Goal: Task Accomplishment & Management: Manage account settings

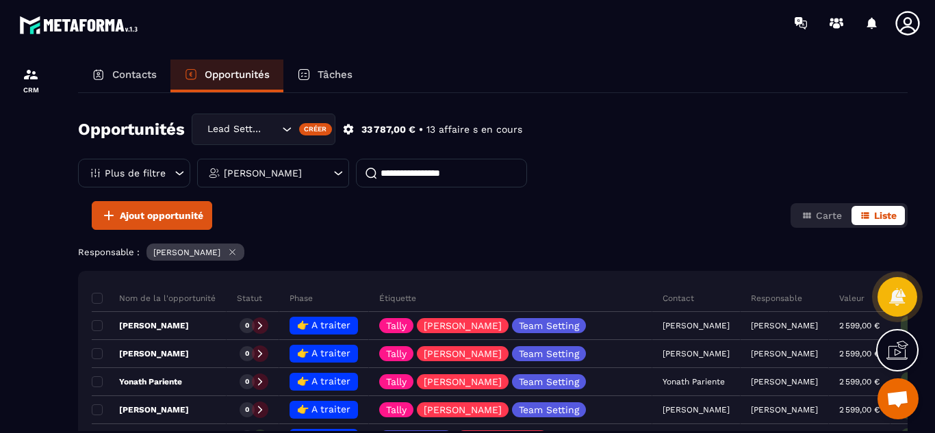
scroll to position [305, 0]
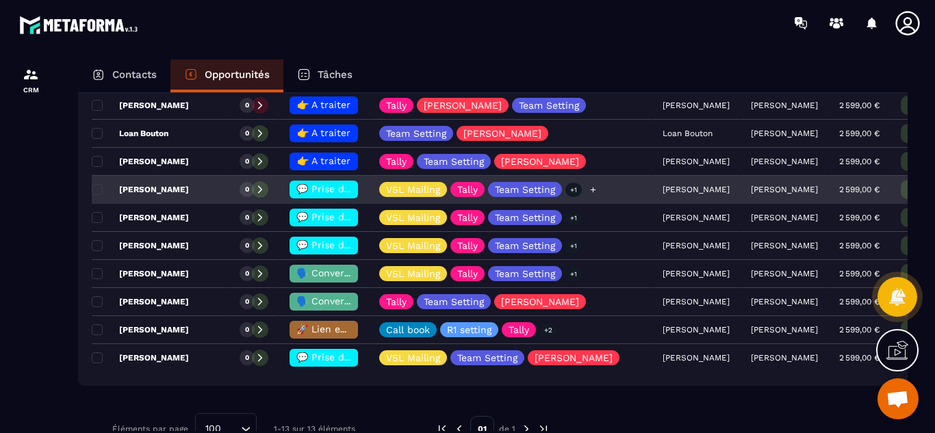
click at [582, 191] on div "VSL Mailing Tally Team Setting +1" at bounding box center [489, 189] width 221 height 15
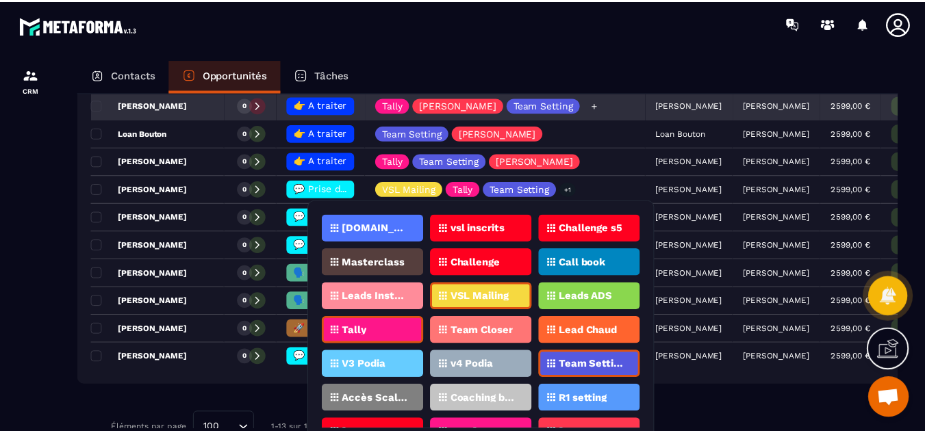
scroll to position [52, 0]
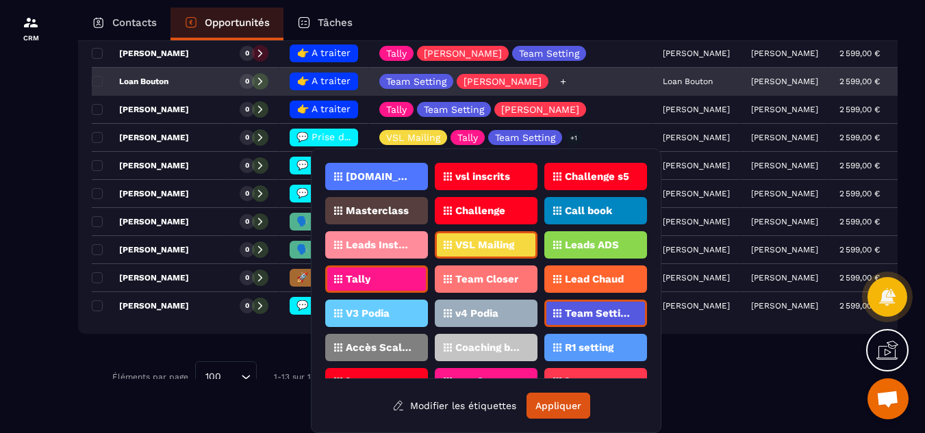
drag, startPoint x: 582, startPoint y: 191, endPoint x: 581, endPoint y: 81, distance: 109.6
click at [581, 81] on tbody "Nom de la l'opportunité Statut Phase Étiquette Contact Responsable Valeur Date …" at bounding box center [537, 124] width 891 height 392
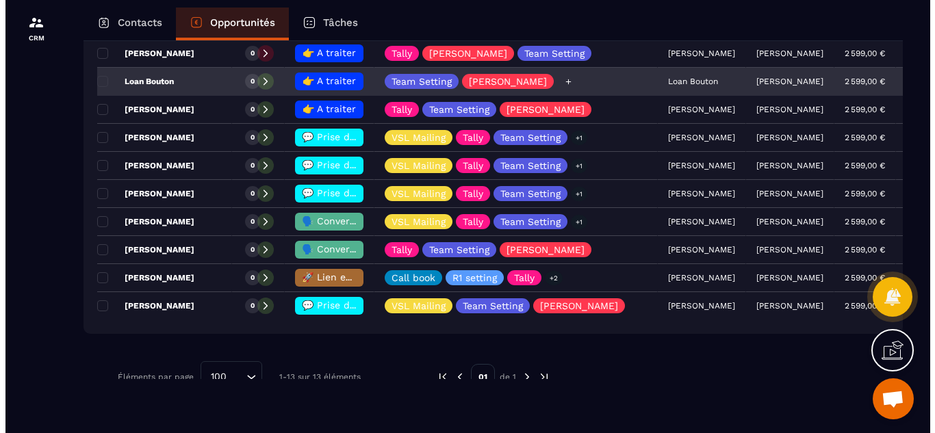
scroll to position [0, 0]
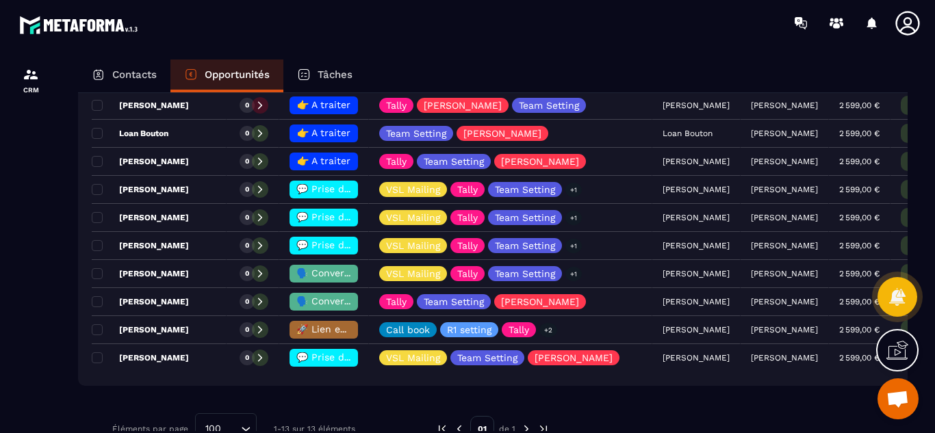
click at [31, 263] on div at bounding box center [31, 259] width 62 height 427
click at [27, 267] on div at bounding box center [31, 259] width 62 height 427
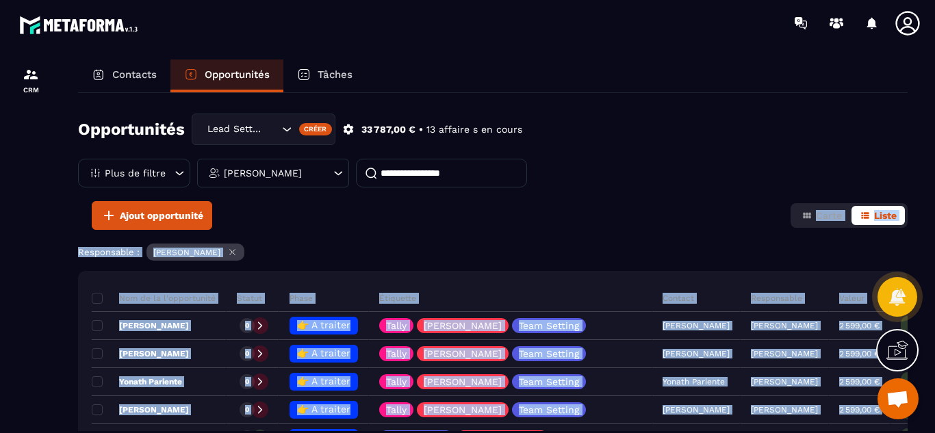
drag, startPoint x: 176, startPoint y: 256, endPoint x: 221, endPoint y: 227, distance: 53.6
click at [221, 227] on div "Opportunités Lead Setting Créer 33 787,00 € • 13 affaire s en cours Plus de fil…" at bounding box center [493, 262] width 830 height 338
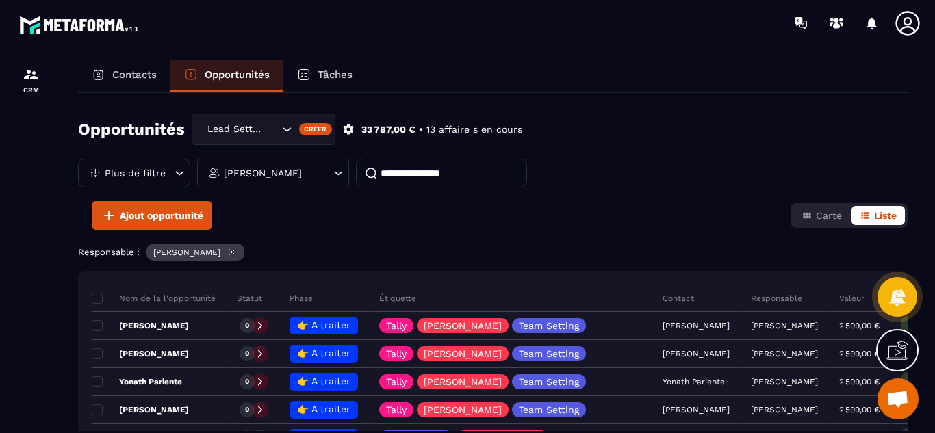
click at [545, 194] on div "Opportunités Lead Setting Créer 33 787,00 € • 13 affaire s en cours Plus de fil…" at bounding box center [493, 158] width 830 height 88
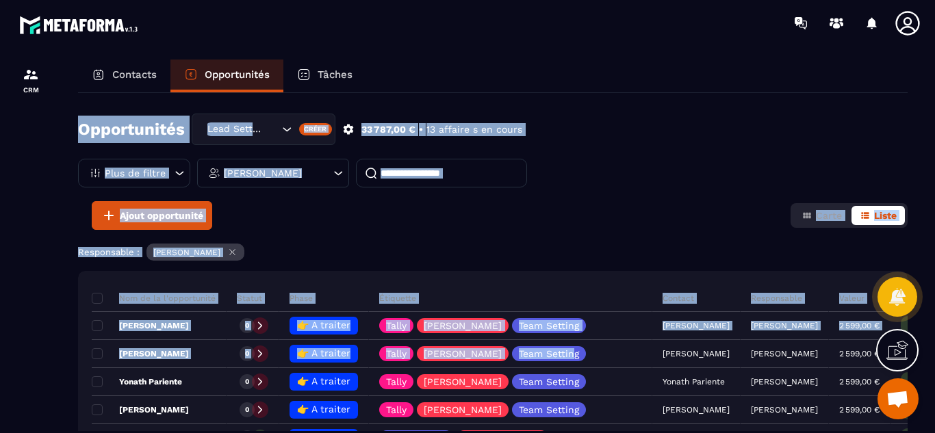
drag, startPoint x: 540, startPoint y: 357, endPoint x: 514, endPoint y: 131, distance: 226.8
click at [508, 99] on div "Opportunités Lead Setting Créer 33 787,00 € • 13 affaire s en cours Plus de fil…" at bounding box center [493, 262] width 830 height 338
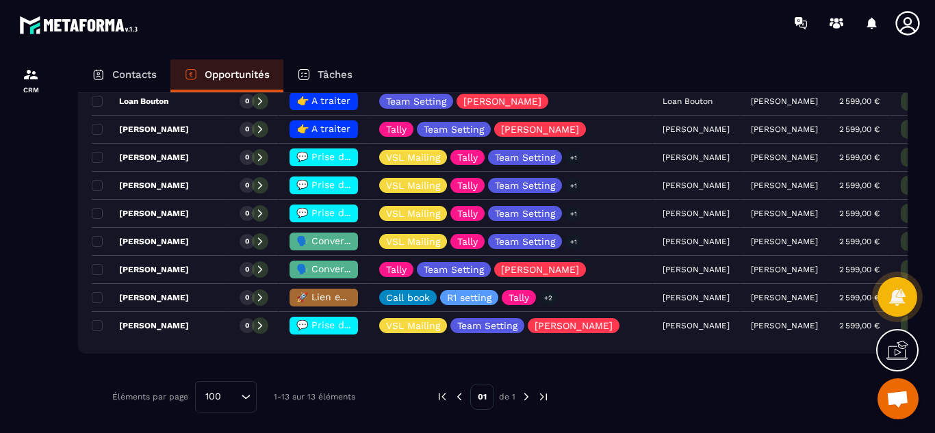
scroll to position [375, 0]
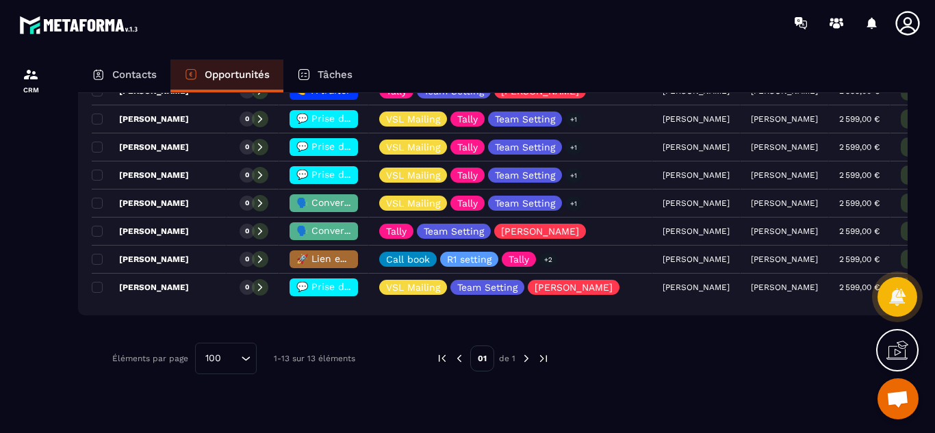
drag, startPoint x: 579, startPoint y: 405, endPoint x: 584, endPoint y: 415, distance: 11.3
click at [584, 415] on div "Nom de la l'opportunité Statut Phase Étiquette Contact Responsable Valeur Date …" at bounding box center [493, 178] width 830 height 564
click at [598, 353] on div at bounding box center [721, 358] width 303 height 31
drag, startPoint x: 579, startPoint y: 99, endPoint x: 578, endPoint y: 81, distance: 17.9
click at [578, 81] on div "Contacts Opportunités Tâches Opportunités Lead Setting Créer 33 787,00 € • 13 a…" at bounding box center [492, 259] width 857 height 399
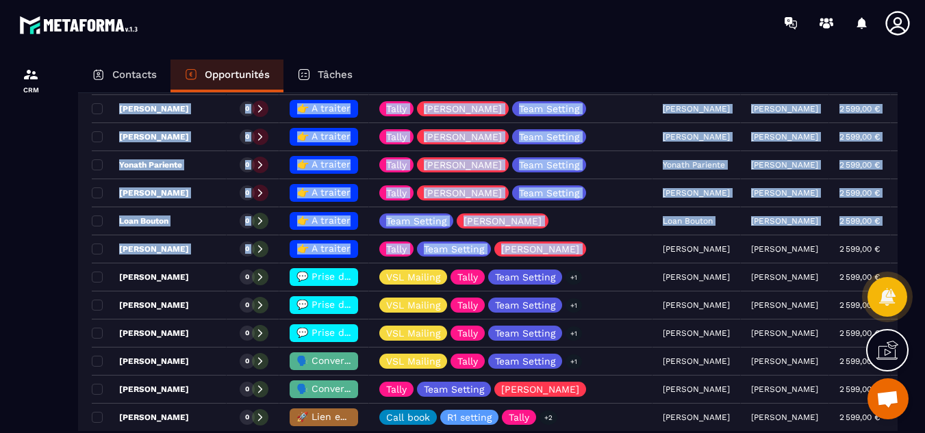
scroll to position [0, 0]
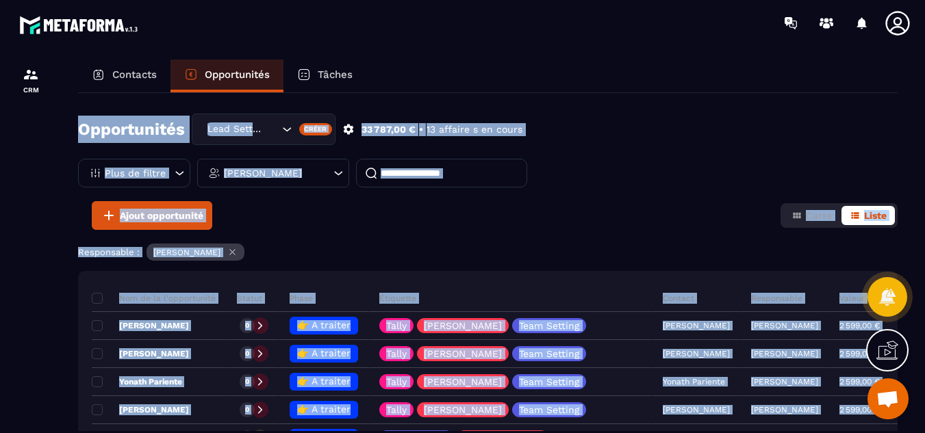
drag, startPoint x: 581, startPoint y: 150, endPoint x: 588, endPoint y: 77, distance: 73.6
click at [588, 77] on div "Contacts Opportunités Tâches Opportunités Lead Setting Créer 33 787,00 € • 13 a…" at bounding box center [487, 259] width 847 height 399
click at [607, 209] on div "Ajout opportunité Carte Liste" at bounding box center [488, 215] width 820 height 29
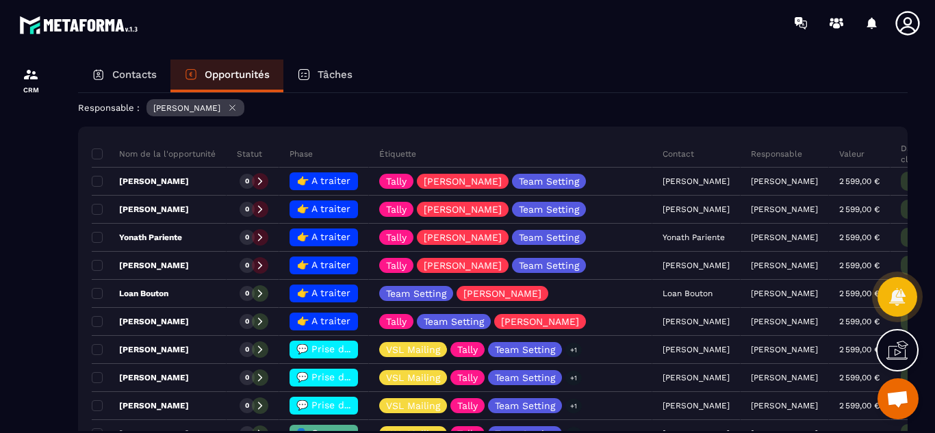
drag, startPoint x: 596, startPoint y: 371, endPoint x: 601, endPoint y: 432, distance: 61.1
click at [601, 432] on div "Contacts Opportunités Tâches Opportunités Lead Setting Créer 33 787,00 € • 13 a…" at bounding box center [492, 259] width 857 height 399
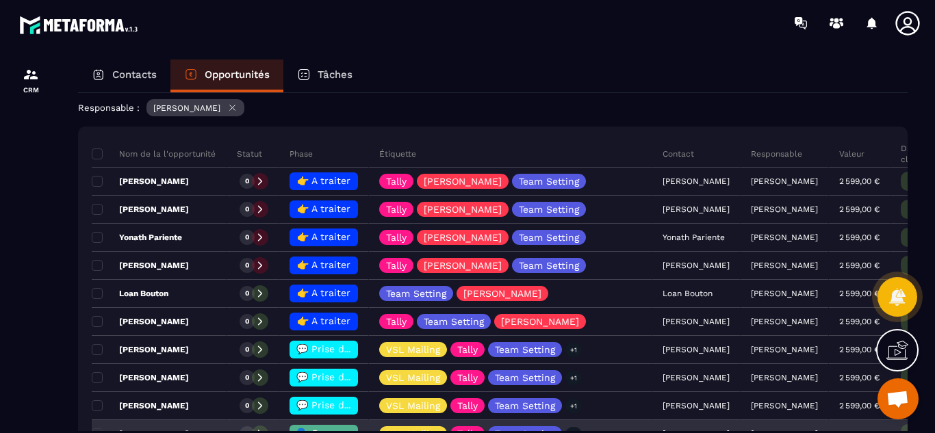
scroll to position [149, 0]
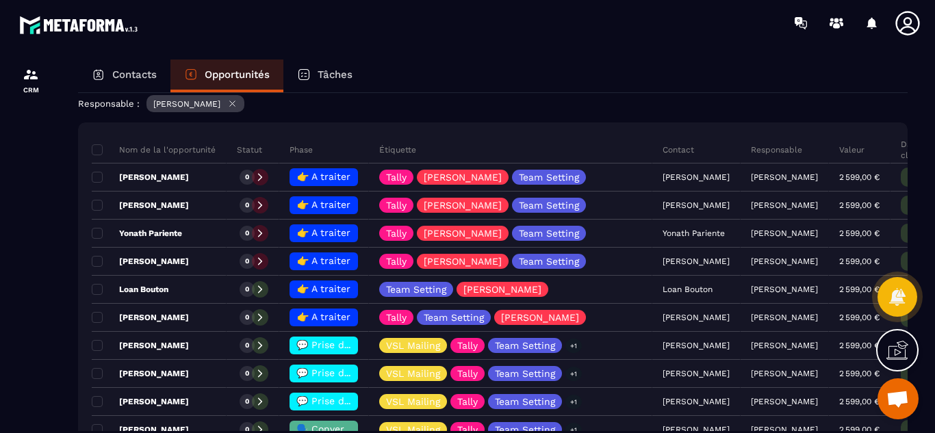
click at [543, 42] on div at bounding box center [548, 23] width 774 height 46
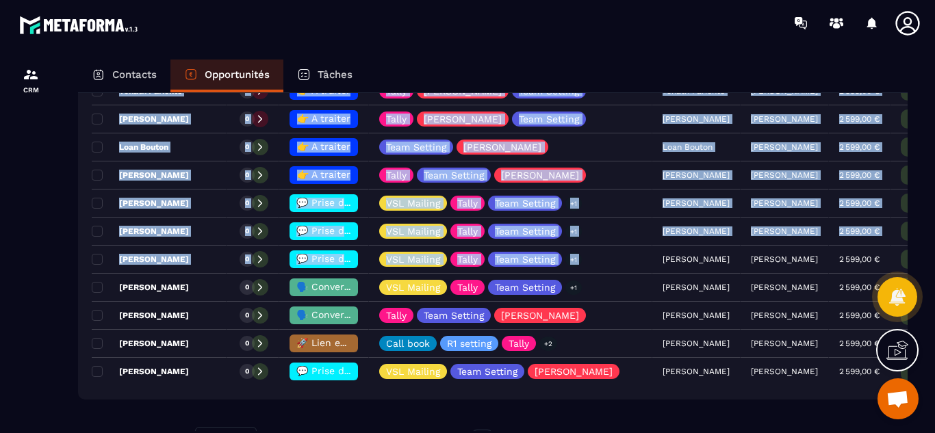
drag, startPoint x: 596, startPoint y: 409, endPoint x: 596, endPoint y: 433, distance: 24.7
click at [596, 433] on html "CRM Contacts Opportunités Tâches Opportunités Lead Setting Créer 33 787,00 € • …" at bounding box center [467, 216] width 935 height 433
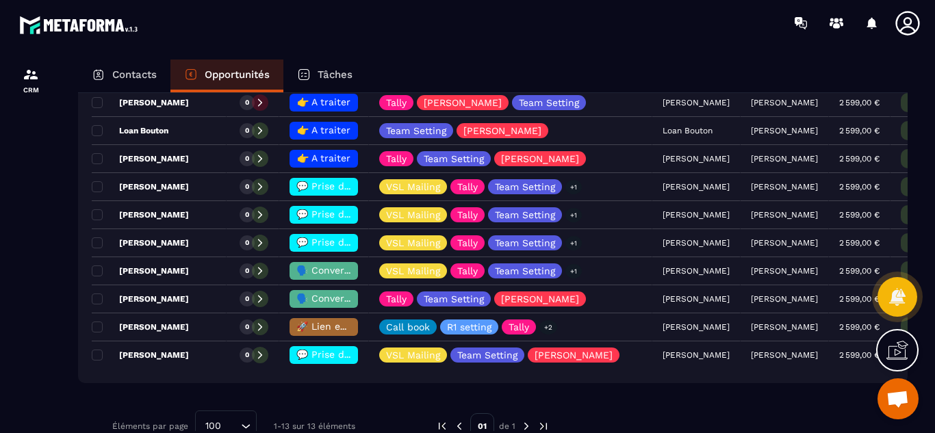
click at [4, 316] on div at bounding box center [31, 259] width 62 height 427
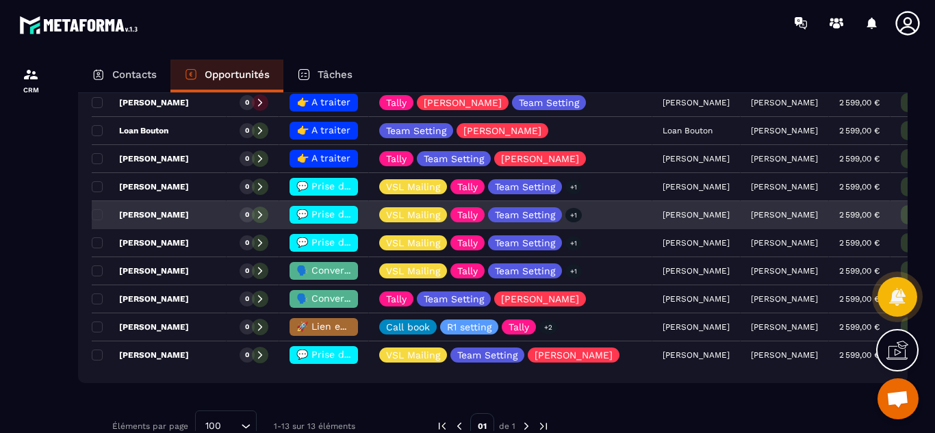
click at [173, 212] on p "[PERSON_NAME]" at bounding box center [140, 215] width 97 height 11
